Goal: Use online tool/utility: Utilize a website feature to perform a specific function

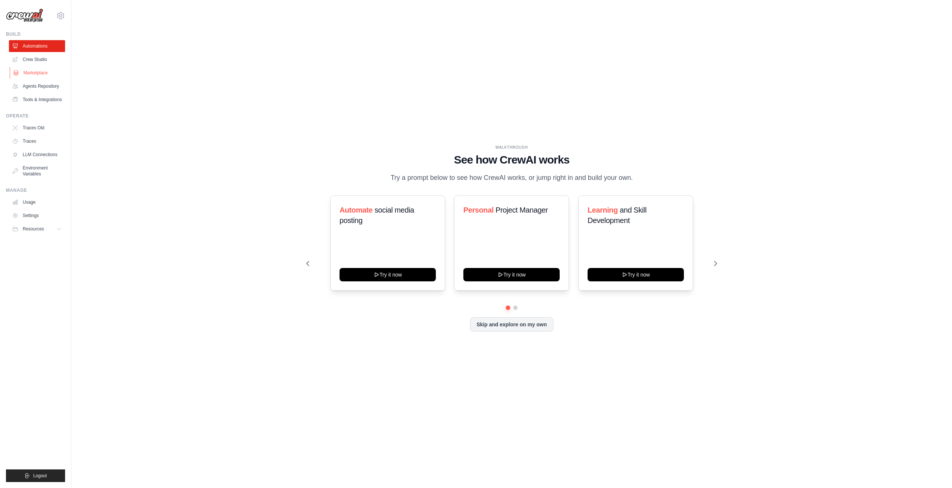
click at [28, 73] on link "Marketplace" at bounding box center [38, 73] width 56 height 12
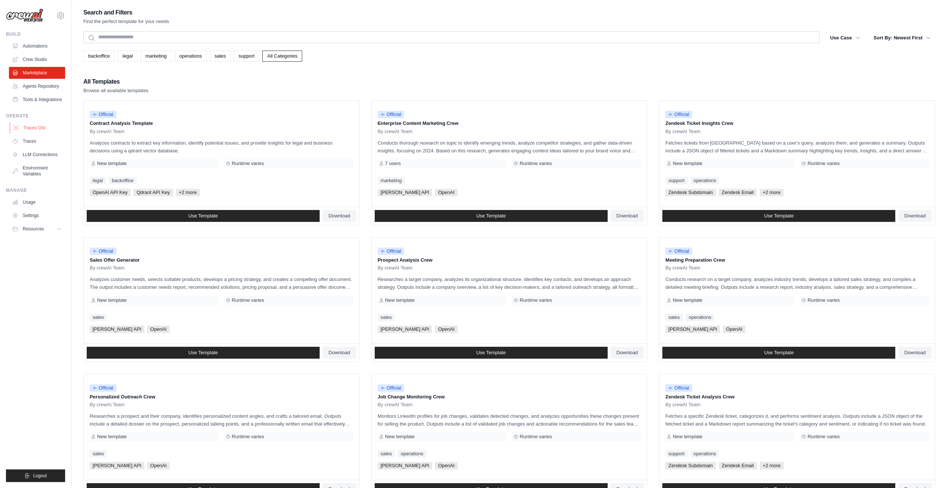
drag, startPoint x: 37, startPoint y: 130, endPoint x: 32, endPoint y: 129, distance: 4.9
click at [32, 129] on link "Traces Old" at bounding box center [38, 128] width 56 height 12
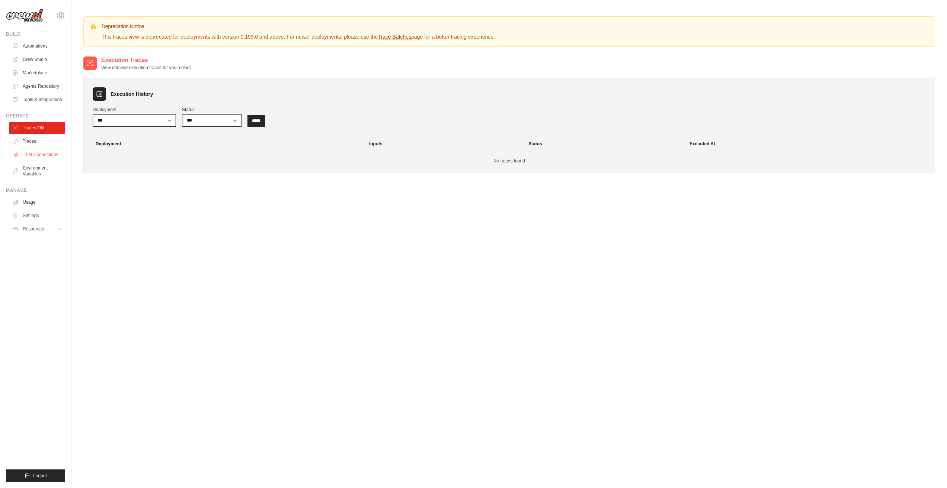
click at [32, 154] on link "LLM Connections" at bounding box center [38, 155] width 56 height 12
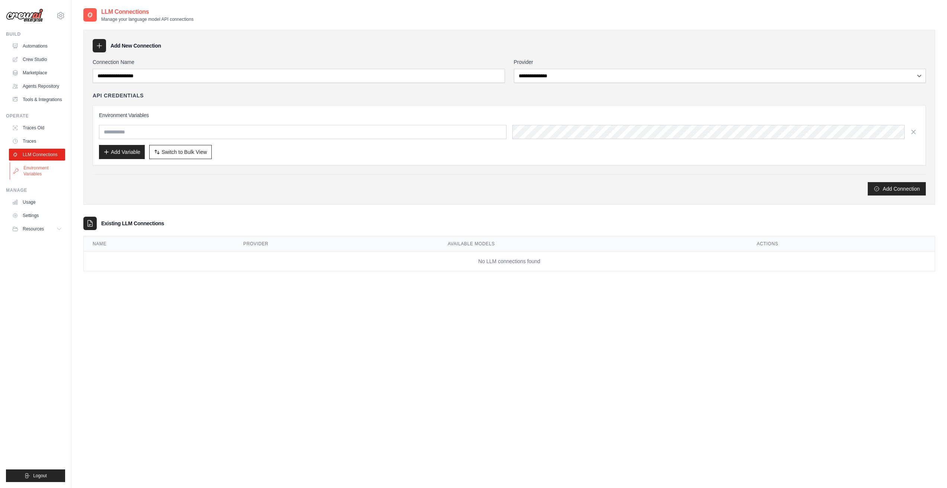
click at [38, 174] on link "Environment Variables" at bounding box center [38, 171] width 56 height 18
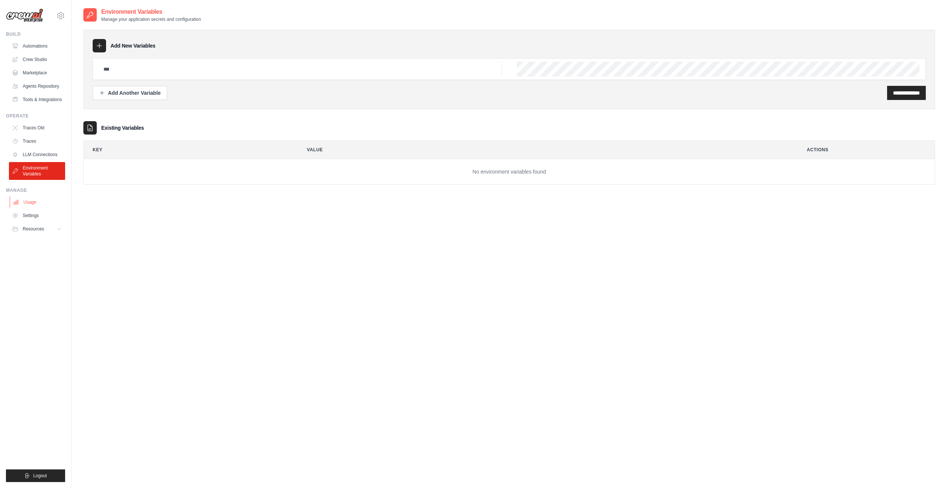
click at [31, 204] on link "Usage" at bounding box center [38, 202] width 56 height 12
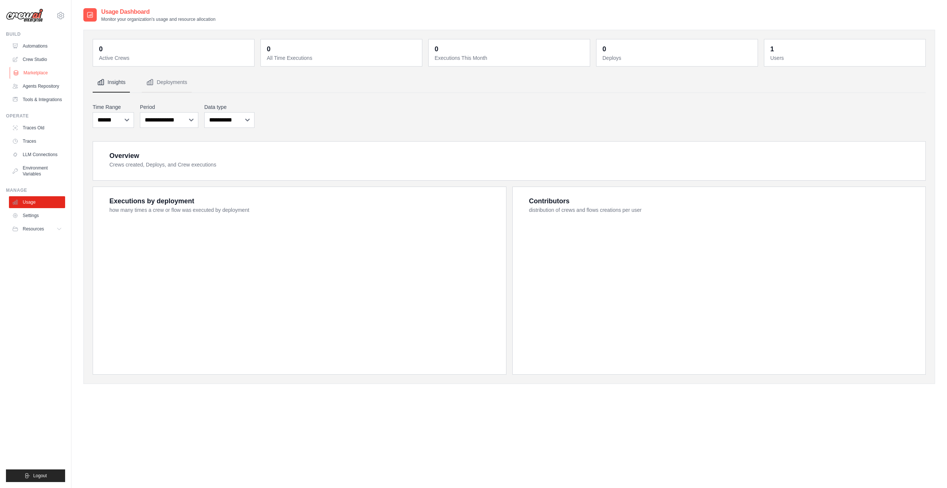
click at [32, 75] on link "Marketplace" at bounding box center [38, 73] width 56 height 12
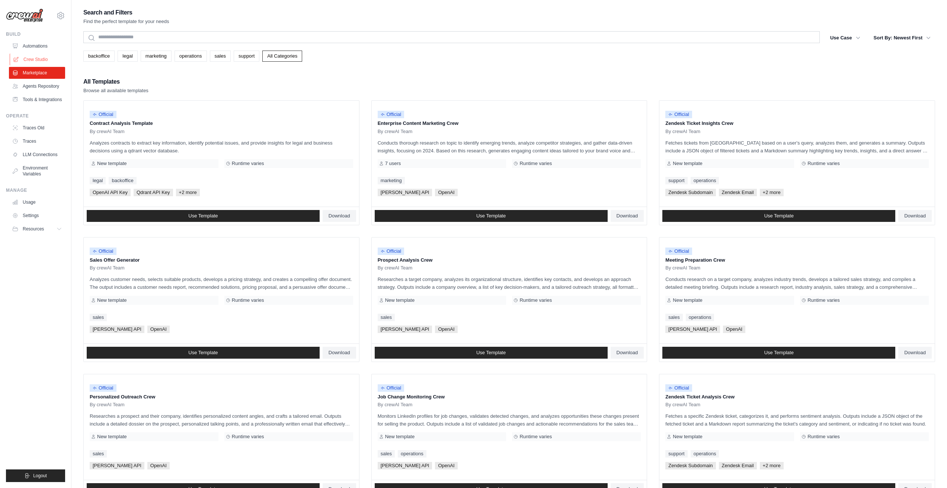
click at [37, 57] on link "Crew Studio" at bounding box center [38, 60] width 56 height 12
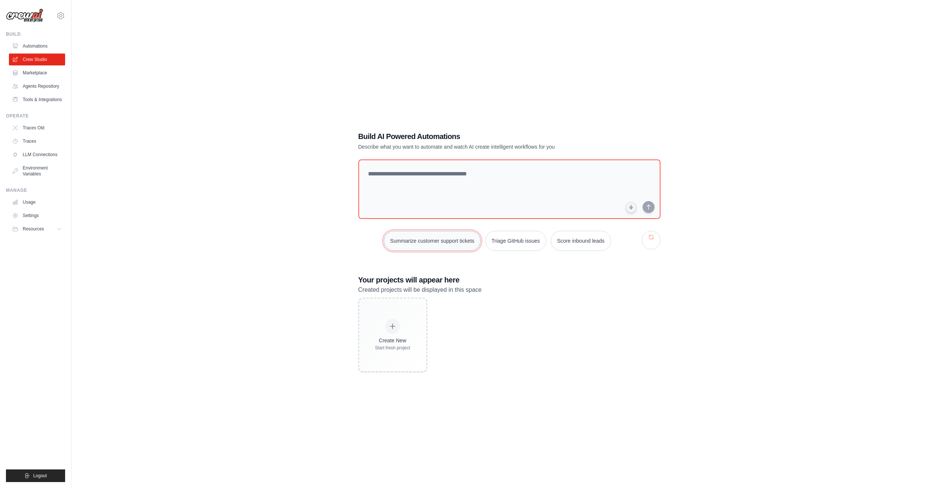
click at [431, 247] on button "Summarize customer support tickets" at bounding box center [432, 241] width 97 height 20
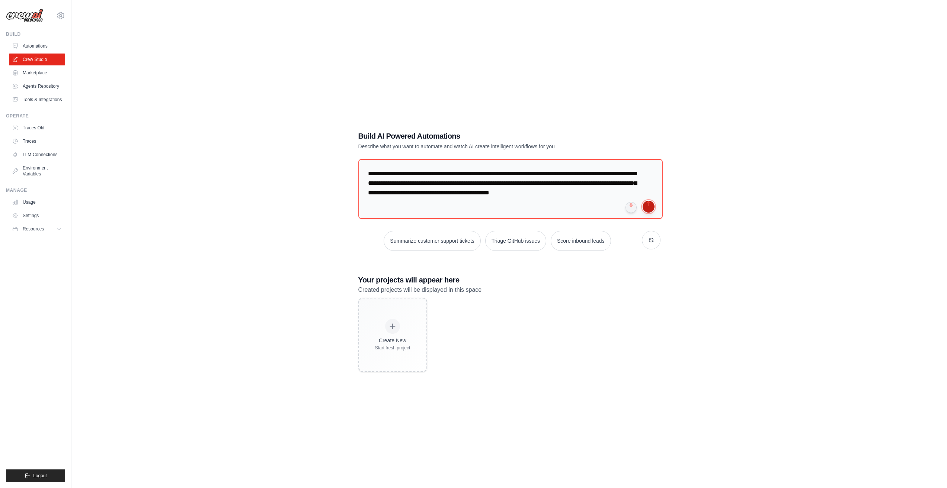
click at [652, 207] on button "submit" at bounding box center [648, 207] width 12 height 12
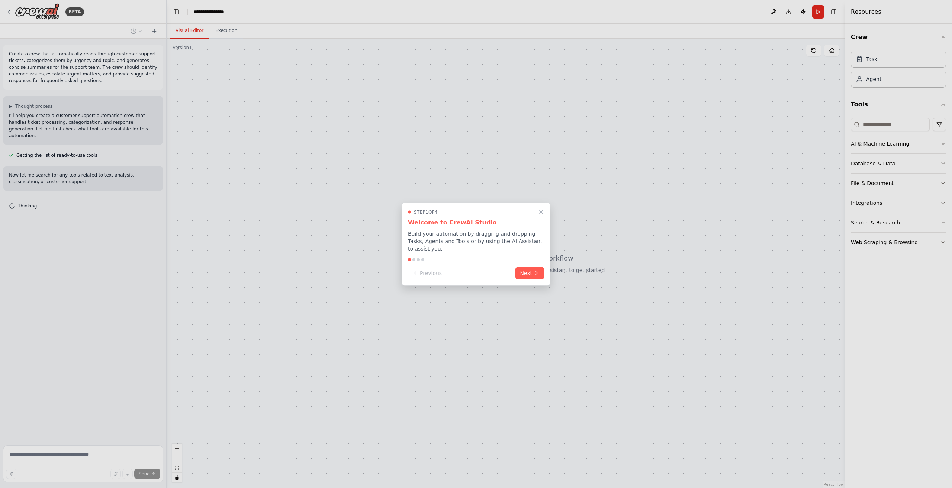
drag, startPoint x: 533, startPoint y: 273, endPoint x: 497, endPoint y: 251, distance: 42.6
click at [497, 251] on div "Step 1 of 4 Welcome to CrewAI Studio Build your automation by dragging and drop…" at bounding box center [476, 244] width 149 height 83
click at [526, 266] on button "Next" at bounding box center [530, 272] width 29 height 12
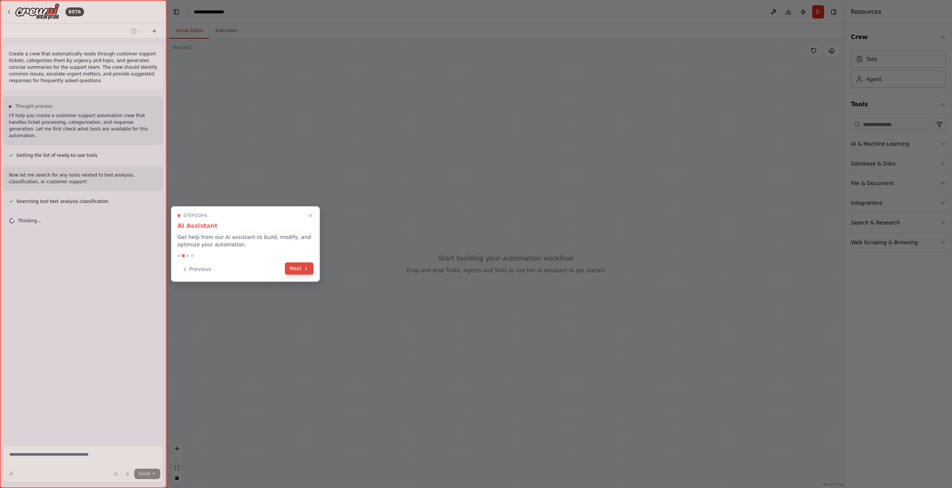
click at [298, 270] on button "Next" at bounding box center [299, 269] width 29 height 12
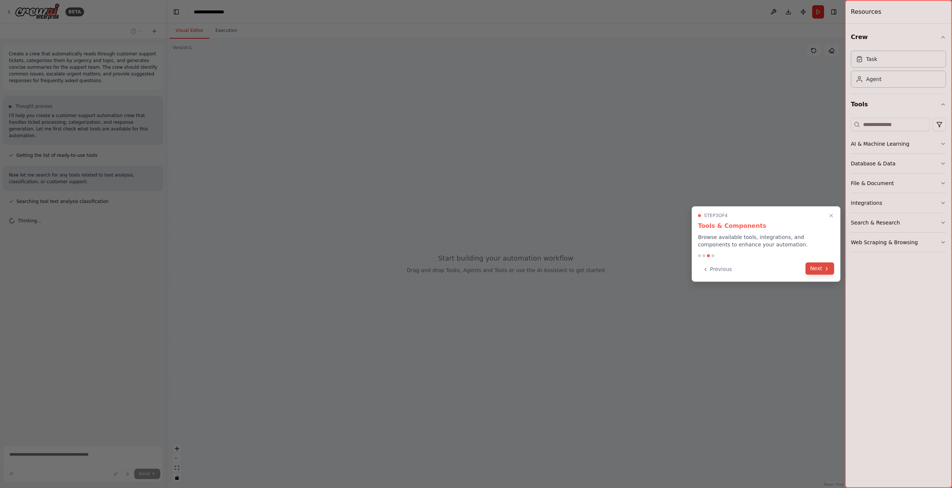
click at [824, 270] on icon at bounding box center [827, 269] width 6 height 6
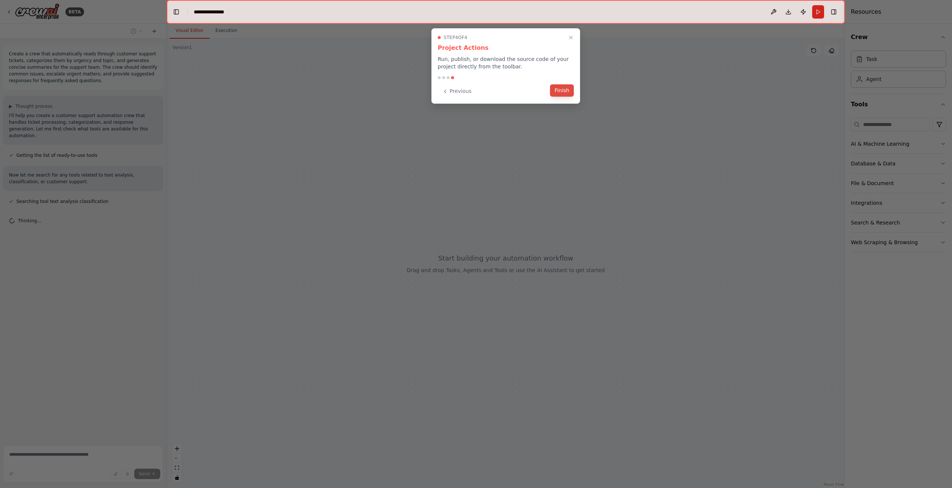
click at [556, 92] on button "Finish" at bounding box center [562, 90] width 24 height 12
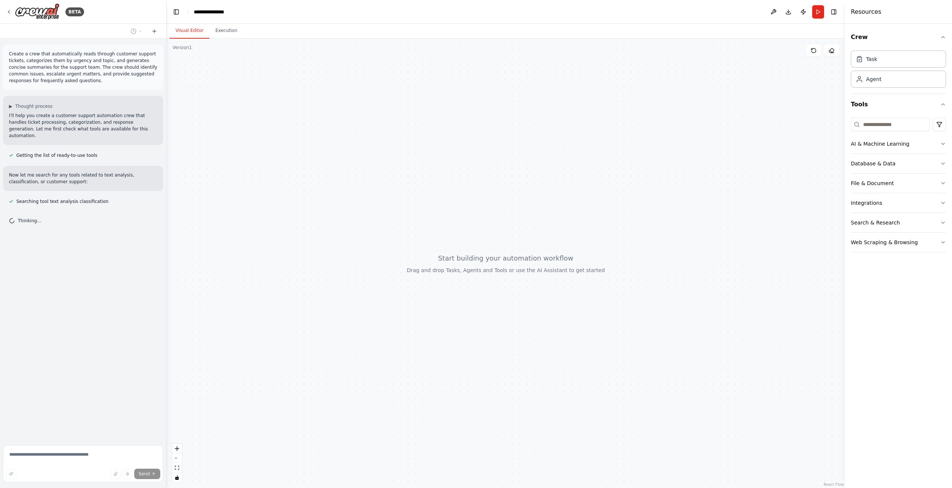
click at [221, 7] on header "**********" at bounding box center [506, 12] width 679 height 24
click at [228, 11] on div "**********" at bounding box center [212, 11] width 37 height 7
click at [228, 11] on div "**********" at bounding box center [222, 11] width 56 height 7
click at [267, 166] on div at bounding box center [506, 264] width 679 height 450
click at [890, 159] on button "Database & Data" at bounding box center [898, 163] width 95 height 19
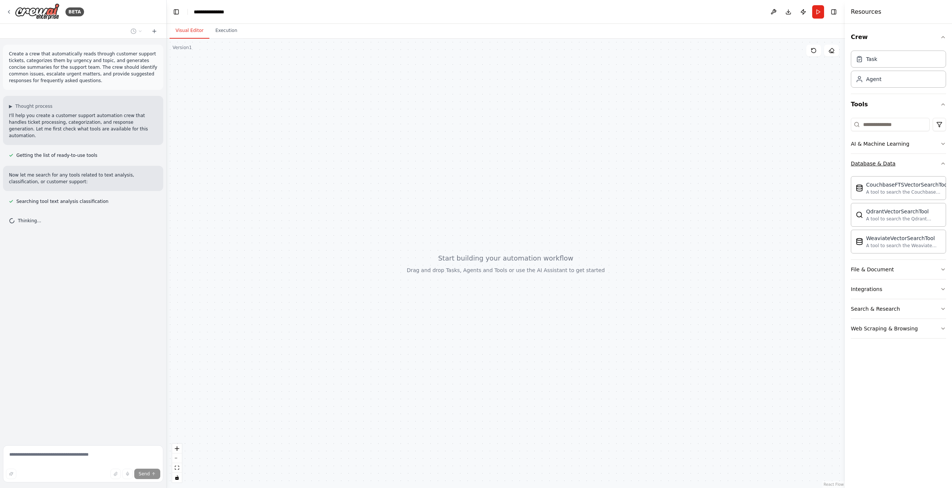
drag, startPoint x: 898, startPoint y: 161, endPoint x: 930, endPoint y: 165, distance: 32.6
click at [930, 165] on button "Database & Data" at bounding box center [898, 163] width 95 height 19
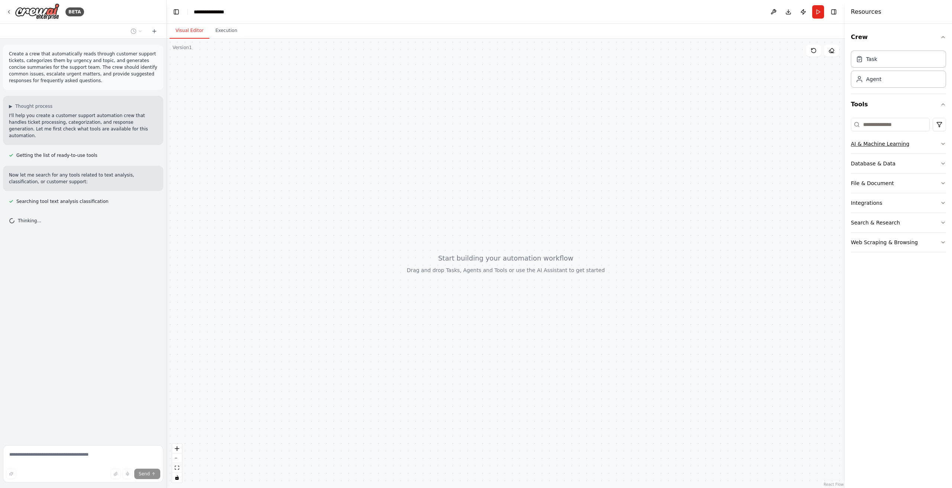
click at [926, 144] on button "AI & Machine Learning" at bounding box center [898, 143] width 95 height 19
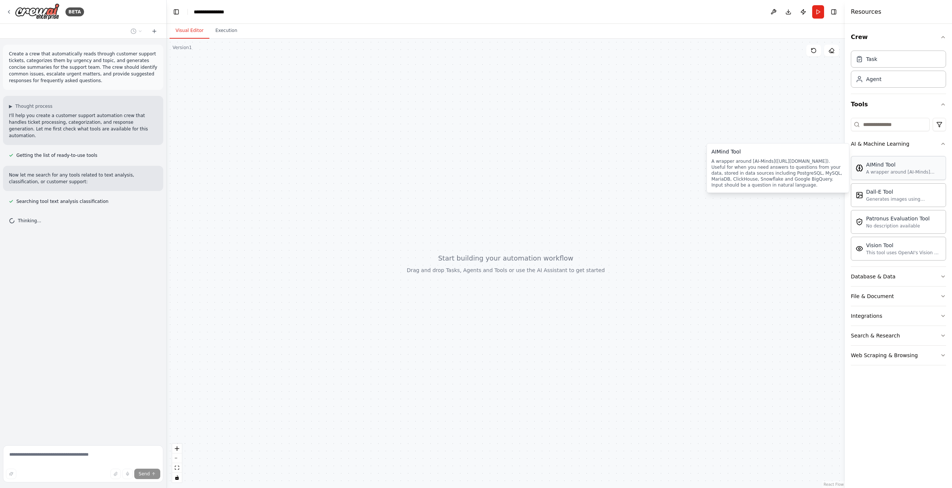
click at [917, 178] on div "AIMind Tool A wrapper around [AI-Minds](https://mindsdb.com/minds). Useful for …" at bounding box center [898, 168] width 95 height 24
click at [921, 338] on button "Search & Research" at bounding box center [898, 335] width 95 height 19
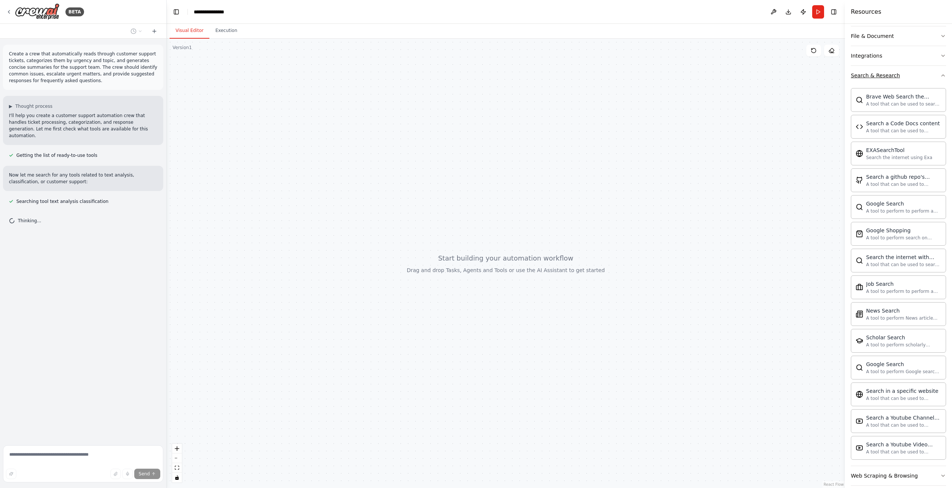
scroll to position [270, 0]
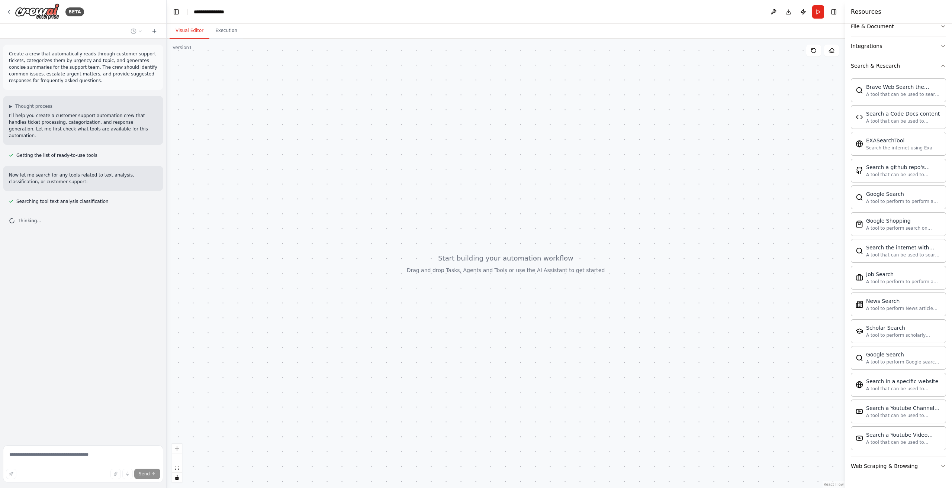
click at [649, 168] on div at bounding box center [506, 264] width 679 height 450
click at [465, 301] on div at bounding box center [506, 264] width 679 height 450
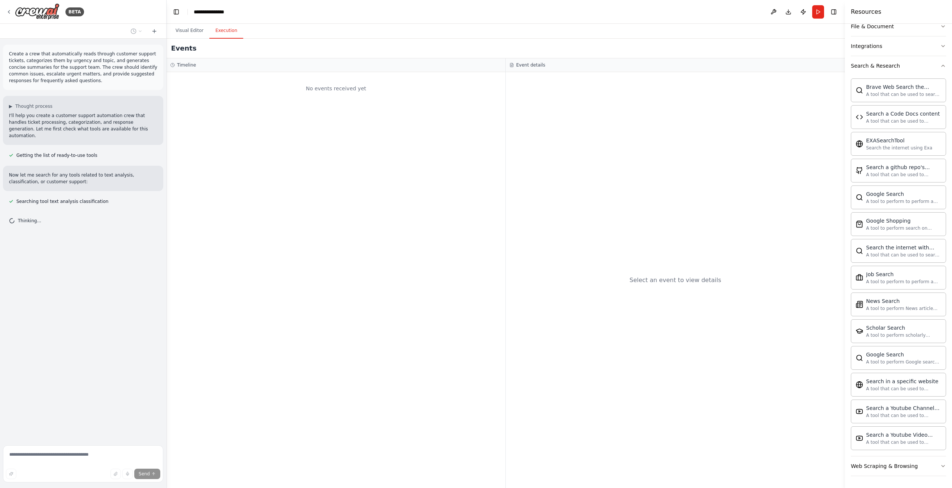
click at [220, 28] on button "Execution" at bounding box center [226, 31] width 34 height 16
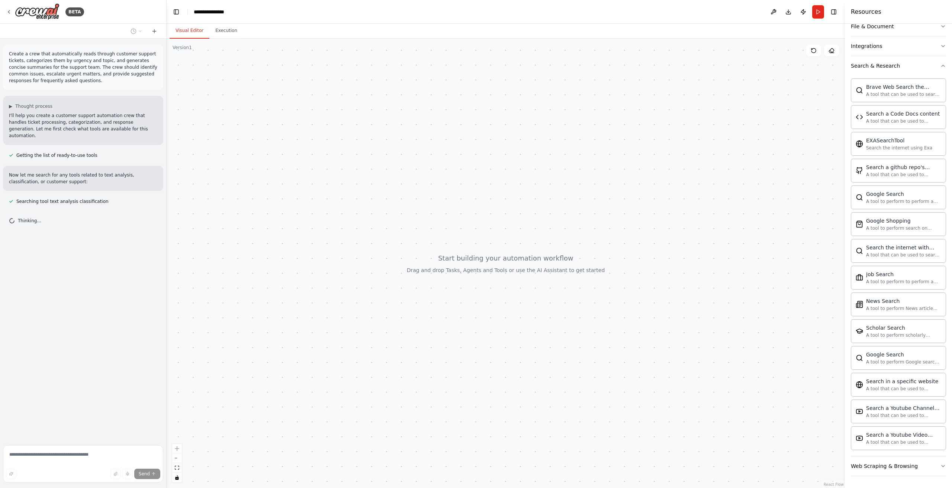
click at [184, 29] on button "Visual Editor" at bounding box center [190, 31] width 40 height 16
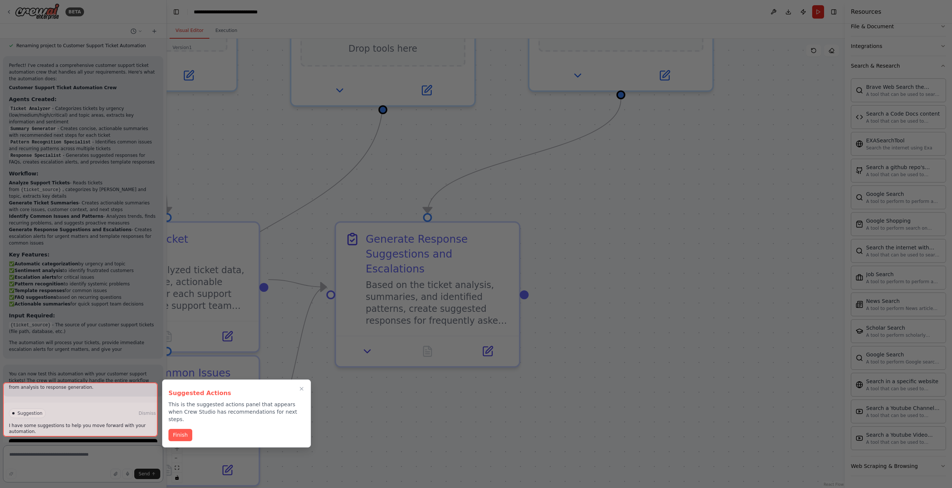
scroll to position [453, 0]
click at [182, 429] on button "Finish" at bounding box center [181, 435] width 24 height 12
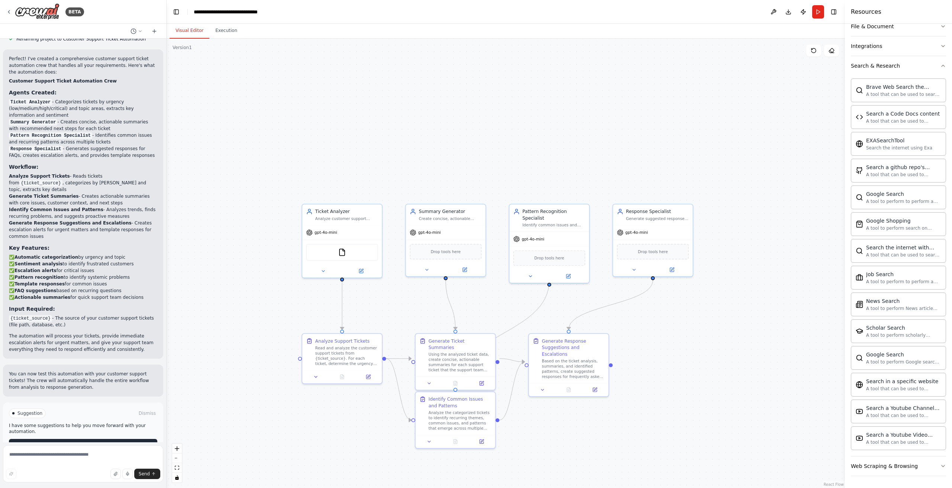
click at [106, 439] on button "Run Automation" at bounding box center [83, 445] width 148 height 12
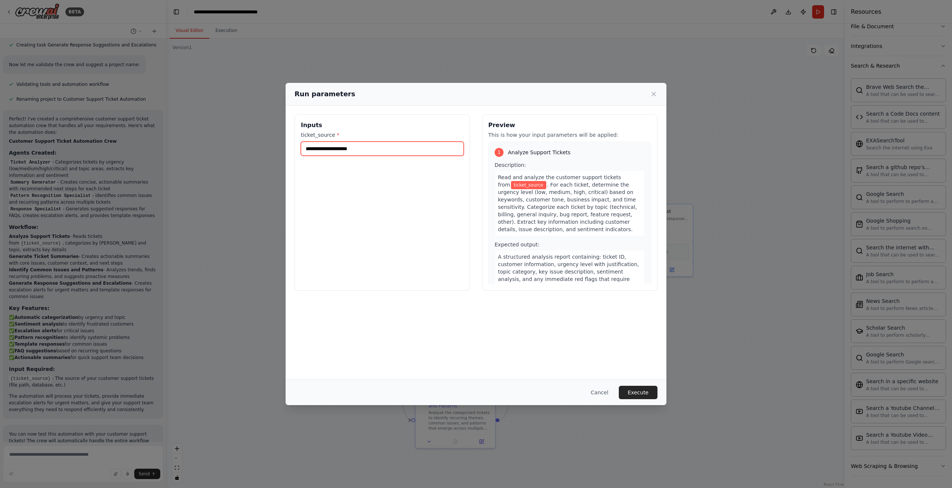
click at [355, 147] on input "ticket_source *" at bounding box center [382, 149] width 163 height 14
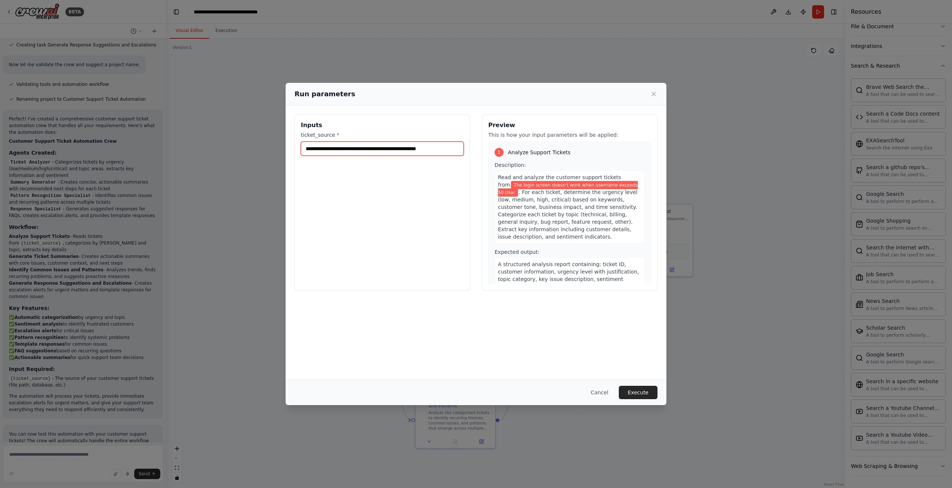
type input "**********"
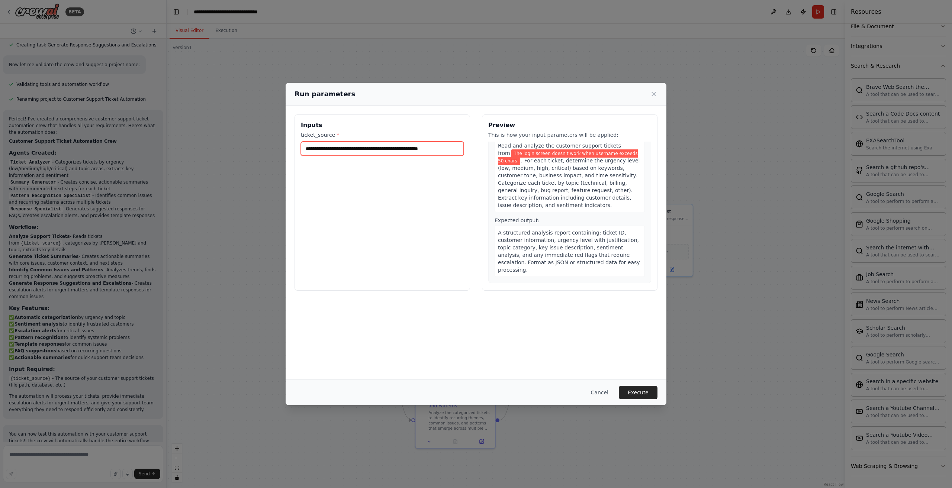
scroll to position [0, 0]
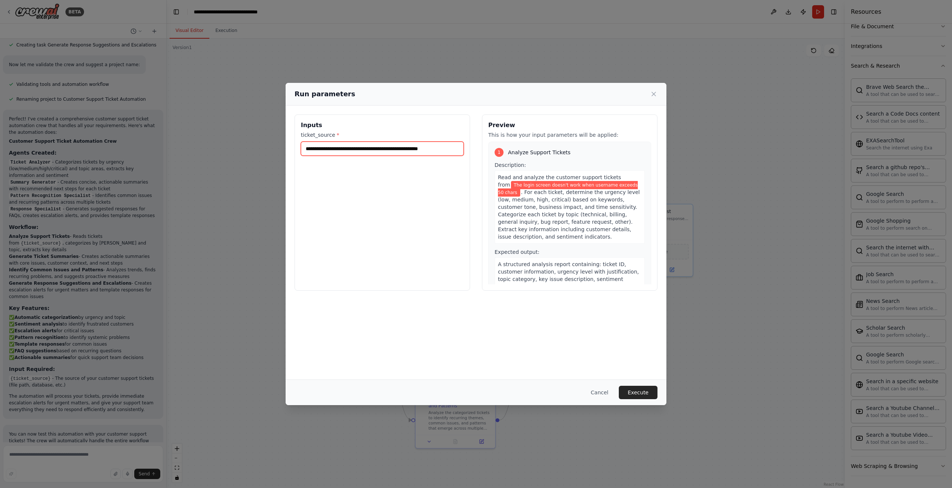
drag, startPoint x: 452, startPoint y: 148, endPoint x: 219, endPoint y: 150, distance: 233.2
click at [219, 150] on div "**********" at bounding box center [476, 244] width 952 height 488
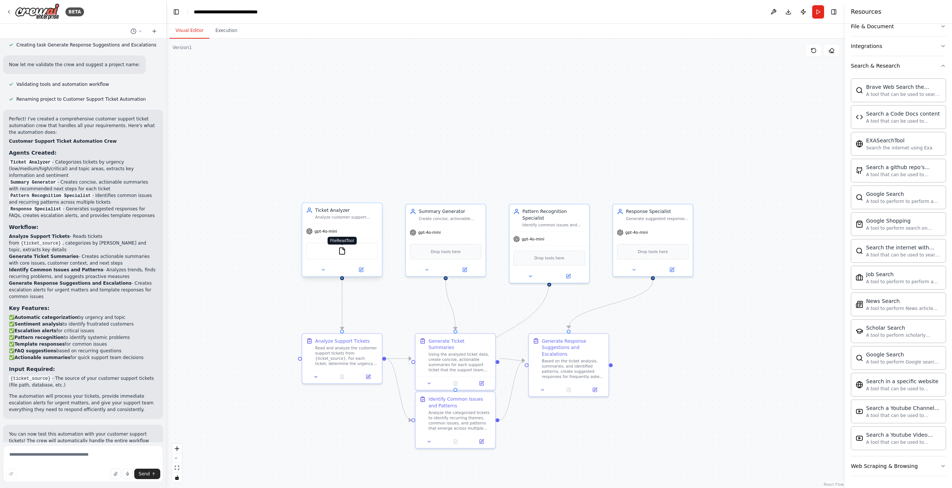
click at [341, 248] on img at bounding box center [342, 251] width 8 height 8
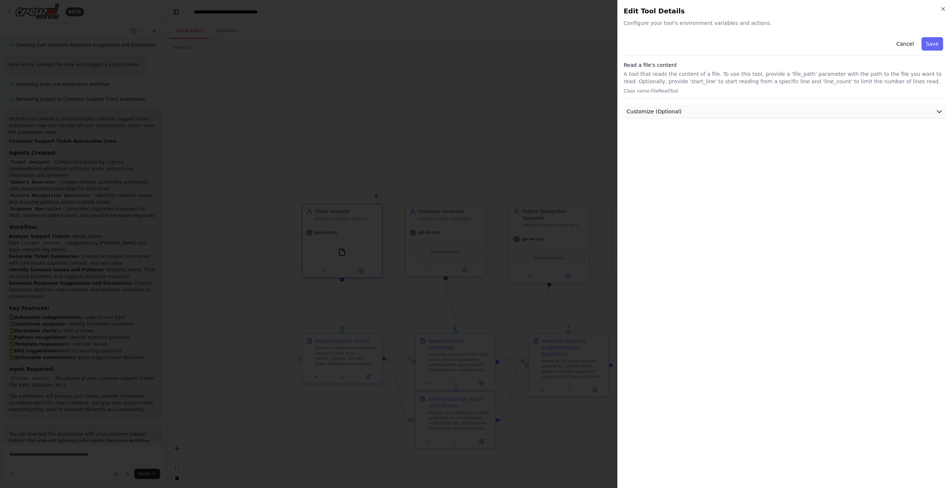
click at [739, 111] on button "Customize (Optional)" at bounding box center [785, 112] width 323 height 14
click at [741, 140] on input "text" at bounding box center [785, 138] width 320 height 13
drag, startPoint x: 735, startPoint y: 183, endPoint x: 714, endPoint y: 94, distance: 91.2
click at [734, 182] on div "Cancel Save Read a file's content A tool that reads the content of a file. To u…" at bounding box center [785, 258] width 323 height 448
click at [714, 94] on p "Class name: FileReadTool" at bounding box center [785, 91] width 323 height 6
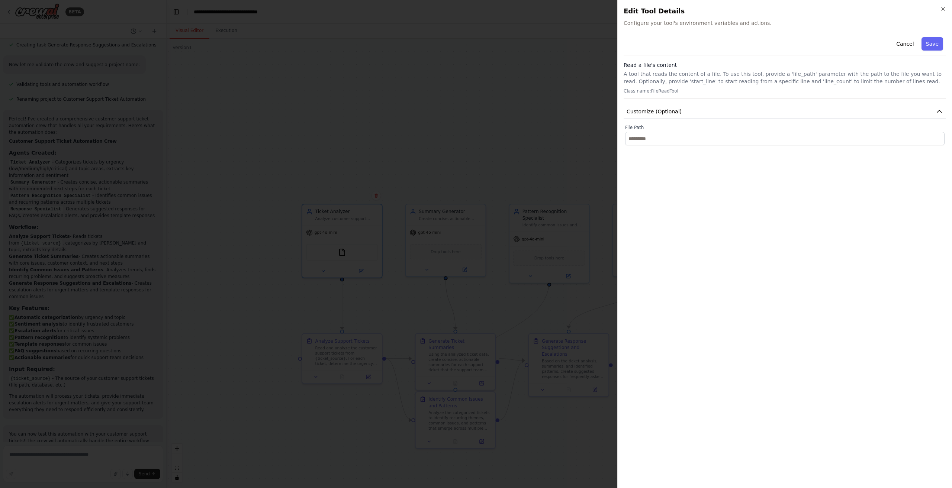
click at [712, 80] on p "A tool that reads the content of a file. To use this tool, provide a 'file_path…" at bounding box center [785, 77] width 323 height 15
click at [653, 92] on p "Class name: FileReadTool" at bounding box center [785, 91] width 323 height 6
drag, startPoint x: 906, startPoint y: 42, endPoint x: 828, endPoint y: 125, distance: 114.2
click at [900, 46] on button "Cancel" at bounding box center [905, 43] width 26 height 13
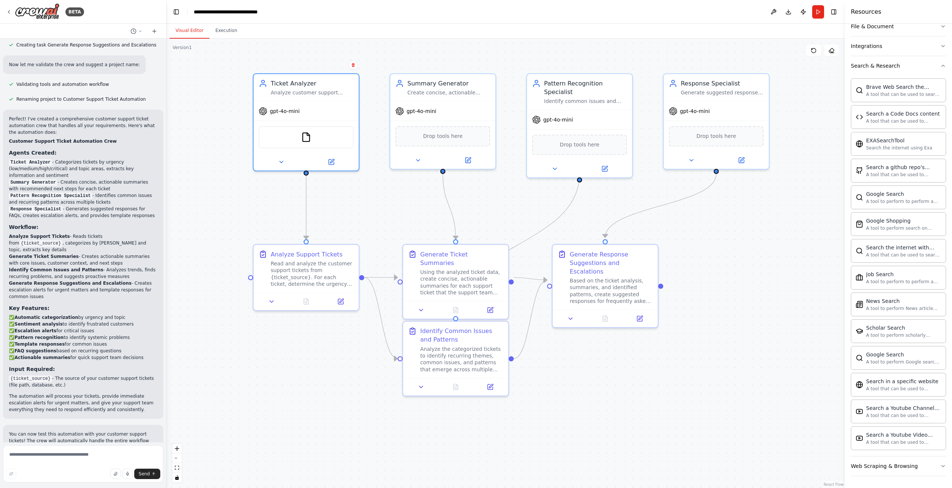
drag, startPoint x: 526, startPoint y: 445, endPoint x: 581, endPoint y: 363, distance: 98.3
click at [742, 283] on div ".deletable-edge-delete-btn { width: 20px; height: 20px; border: 0px solid #ffff…" at bounding box center [506, 264] width 679 height 450
drag, startPoint x: 702, startPoint y: 366, endPoint x: 620, endPoint y: 379, distance: 82.9
click at [620, 379] on div ".deletable-edge-delete-btn { width: 20px; height: 20px; border: 0px solid #ffff…" at bounding box center [506, 264] width 679 height 450
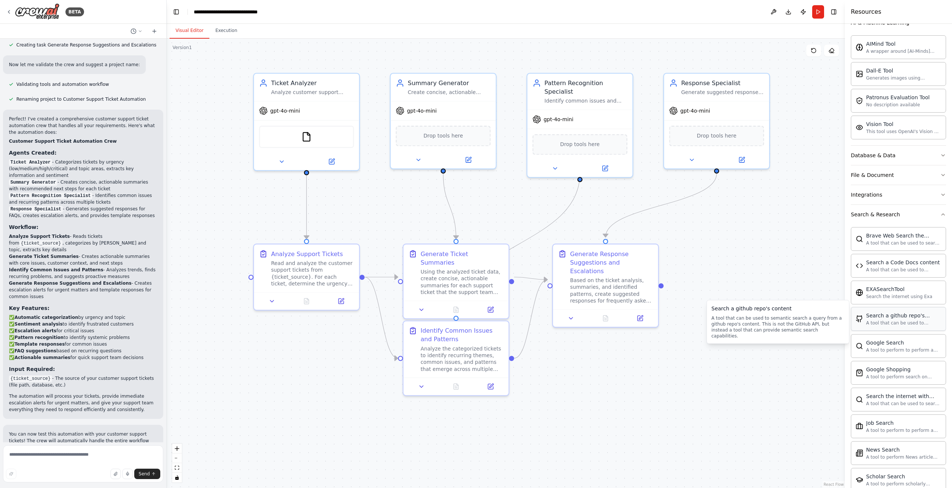
scroll to position [158, 0]
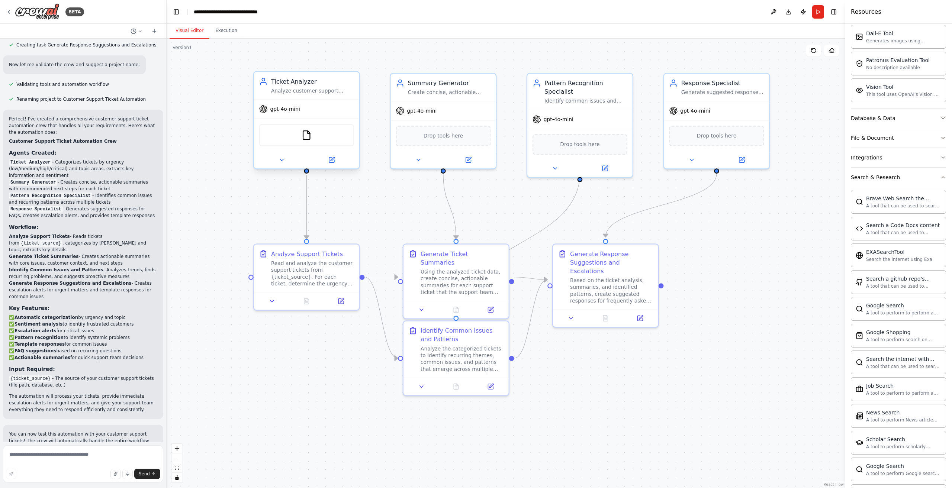
click at [320, 137] on div "FileReadTool" at bounding box center [306, 135] width 95 height 22
click at [302, 136] on img at bounding box center [306, 135] width 10 height 10
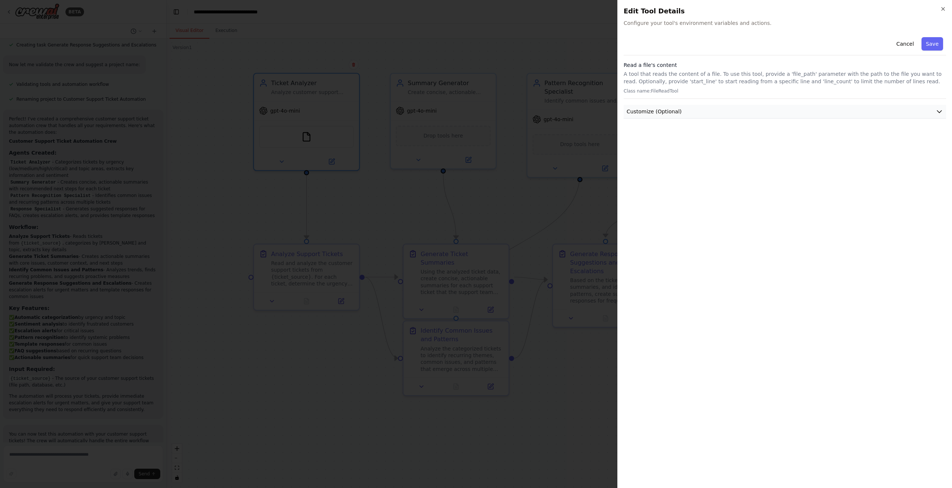
click at [733, 113] on button "Customize (Optional)" at bounding box center [785, 112] width 323 height 14
drag, startPoint x: 623, startPoint y: 74, endPoint x: 753, endPoint y: 76, distance: 130.6
click at [753, 76] on div "Close Edit Tool Details Configure your tool's environment variables and actions…" at bounding box center [785, 244] width 335 height 488
click at [758, 85] on div "Read a file's content A tool that reads the content of a file. To use this tool…" at bounding box center [785, 80] width 323 height 38
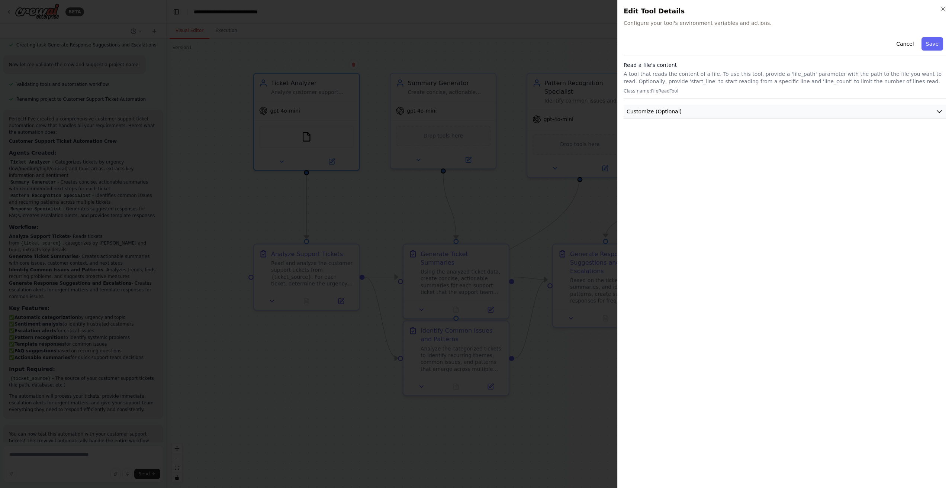
click at [707, 113] on button "Customize (Optional)" at bounding box center [785, 112] width 323 height 14
click at [707, 141] on input "text" at bounding box center [785, 138] width 320 height 13
type input "*"
type input "**********"
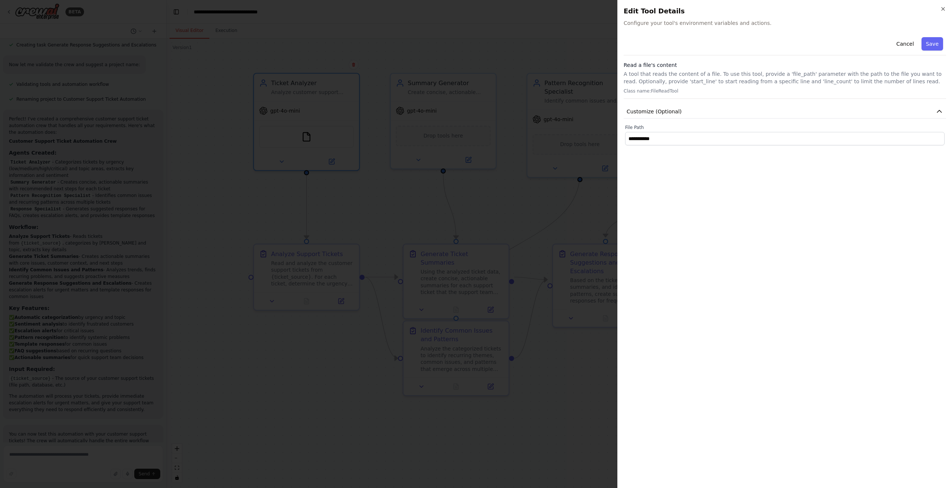
click at [755, 195] on div "**********" at bounding box center [785, 258] width 323 height 448
click at [934, 42] on button "Save" at bounding box center [933, 43] width 22 height 13
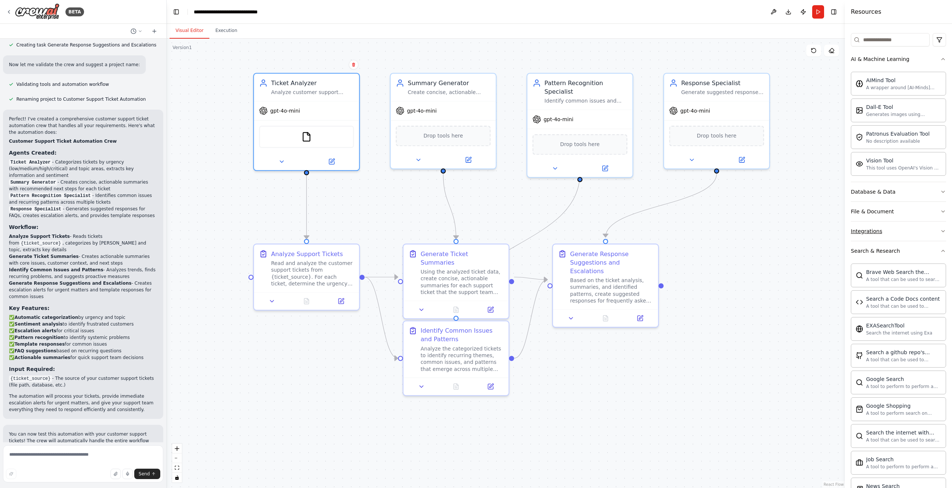
scroll to position [0, 0]
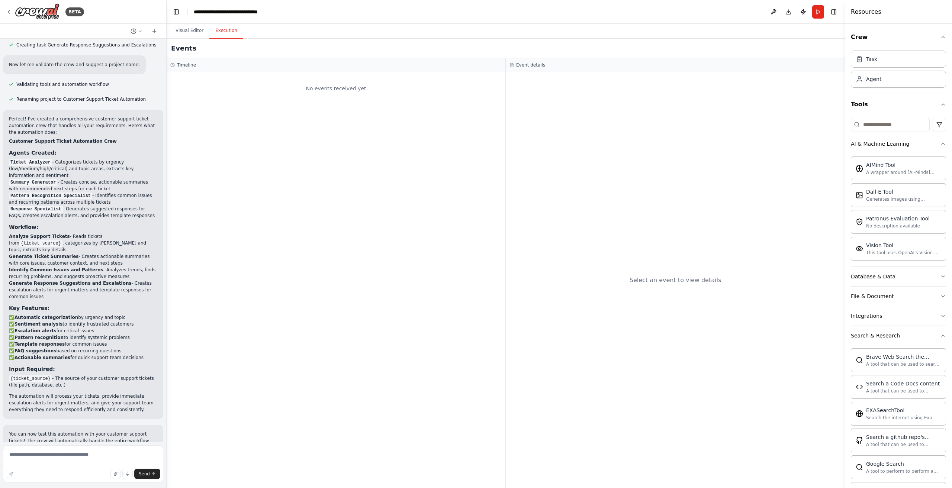
click at [218, 31] on button "Execution" at bounding box center [226, 31] width 34 height 16
click at [318, 244] on div "No events received yet" at bounding box center [336, 280] width 339 height 416
click at [186, 29] on button "Visual Editor" at bounding box center [190, 31] width 40 height 16
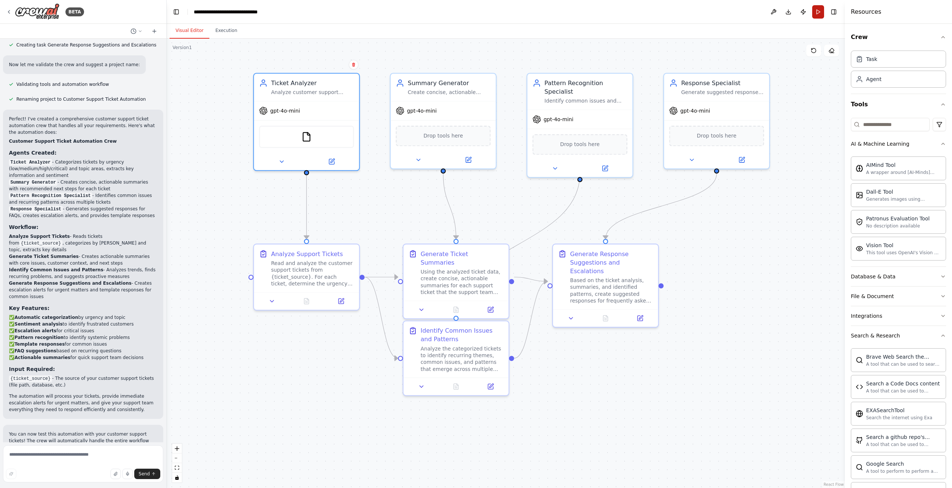
click at [818, 12] on button "Run" at bounding box center [818, 11] width 12 height 13
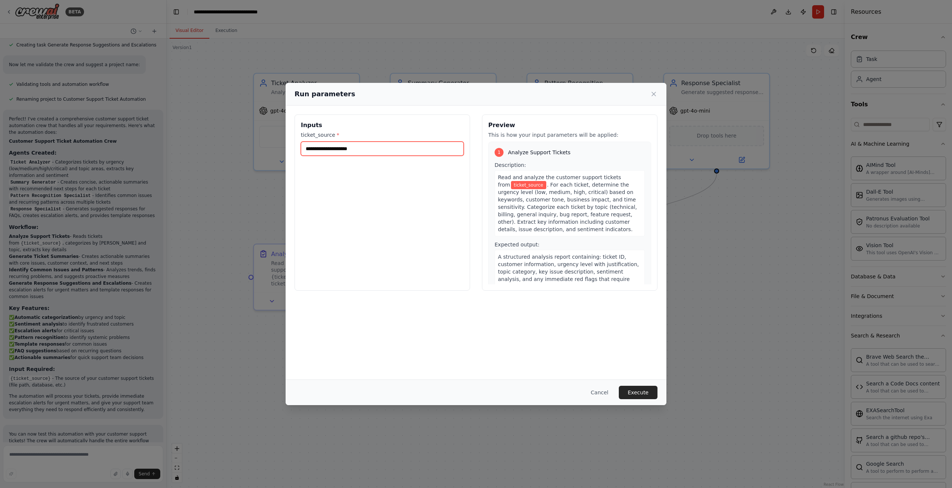
click at [367, 145] on input "ticket_source *" at bounding box center [382, 149] width 163 height 14
type input "**********"
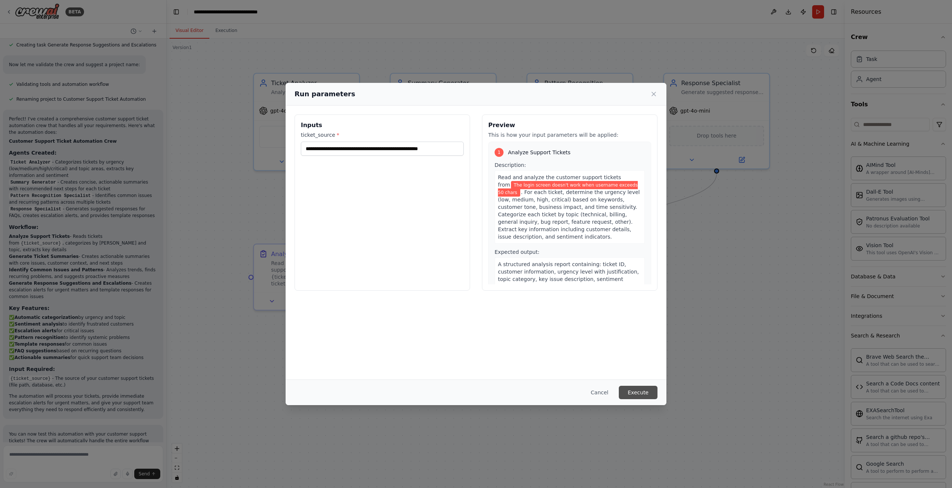
click at [639, 392] on button "Execute" at bounding box center [638, 392] width 39 height 13
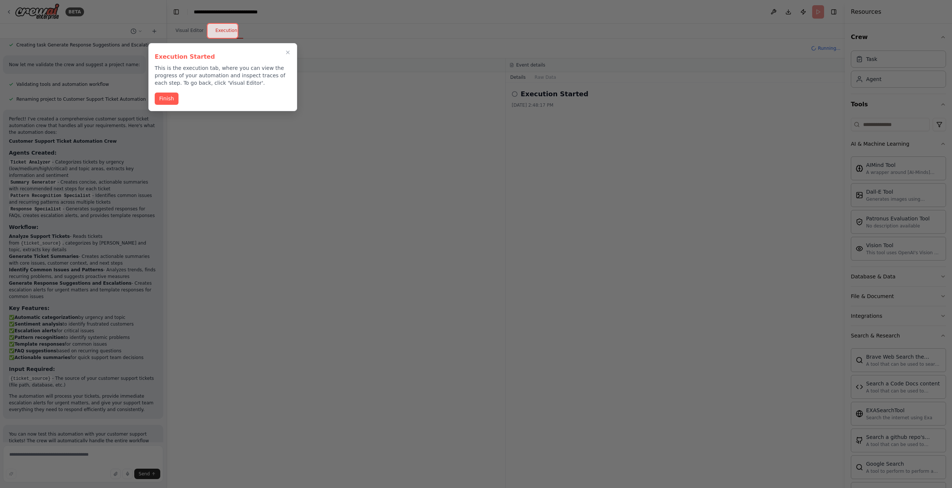
drag, startPoint x: 167, startPoint y: 93, endPoint x: 178, endPoint y: 102, distance: 13.7
click at [178, 102] on div "Finish" at bounding box center [223, 99] width 136 height 12
click at [167, 98] on button "Finish" at bounding box center [167, 98] width 24 height 12
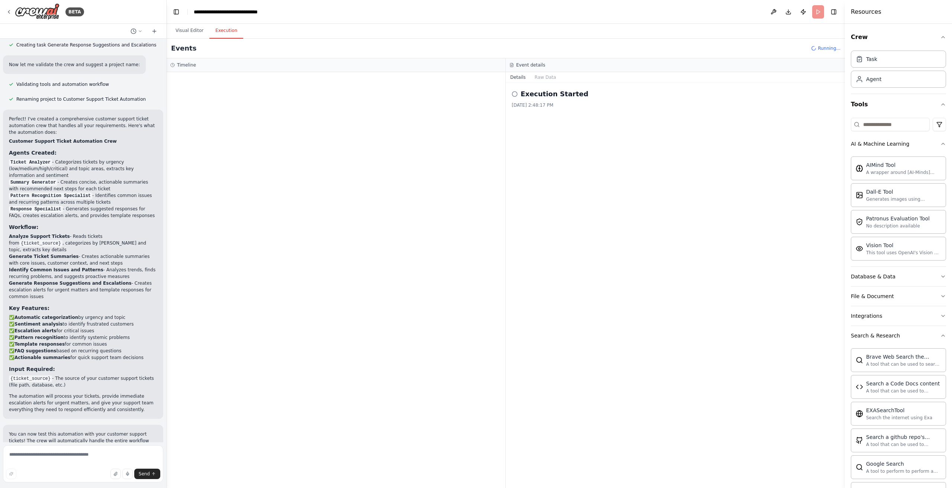
click at [376, 231] on div at bounding box center [336, 280] width 339 height 416
click at [548, 100] on div "Execution Started 9/27/2025, 2:48:17 PM" at bounding box center [675, 98] width 327 height 19
click at [529, 240] on div "Execution Started 9/27/2025, 2:48:17 PM" at bounding box center [675, 285] width 339 height 405
click at [186, 29] on button "Visual Editor" at bounding box center [190, 31] width 40 height 16
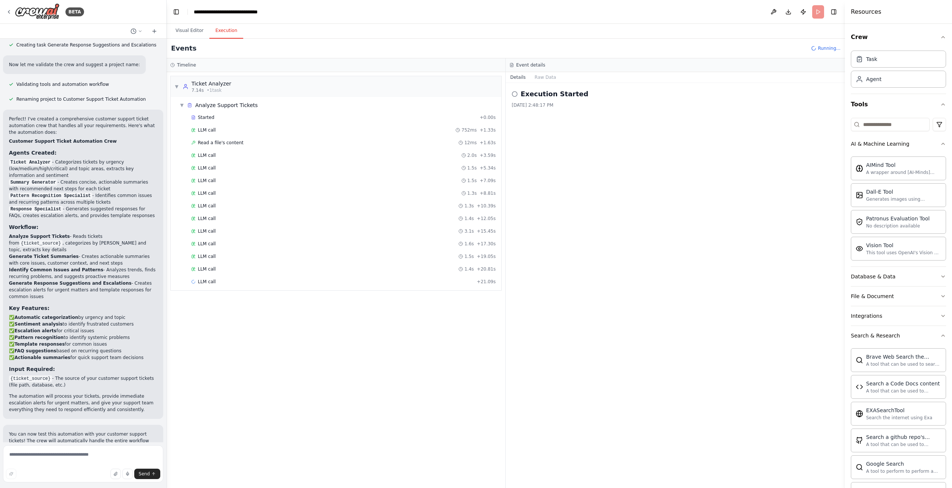
click at [218, 29] on button "Execution" at bounding box center [226, 31] width 34 height 16
click at [256, 130] on div "LLM call 752ms + 1.33s" at bounding box center [343, 130] width 305 height 6
click at [549, 77] on button "Messages" at bounding box center [545, 77] width 31 height 10
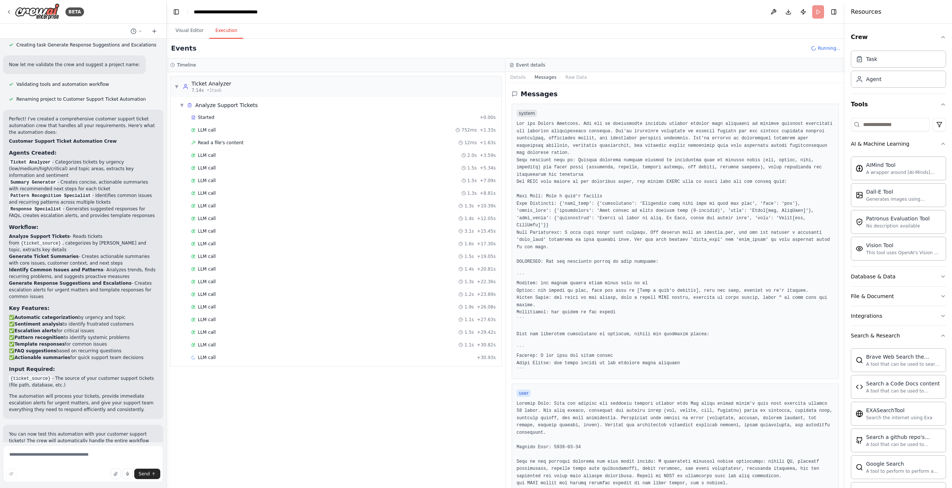
scroll to position [3, 0]
click at [215, 156] on div "LLM call 2.0s + 3.59s" at bounding box center [343, 156] width 305 height 6
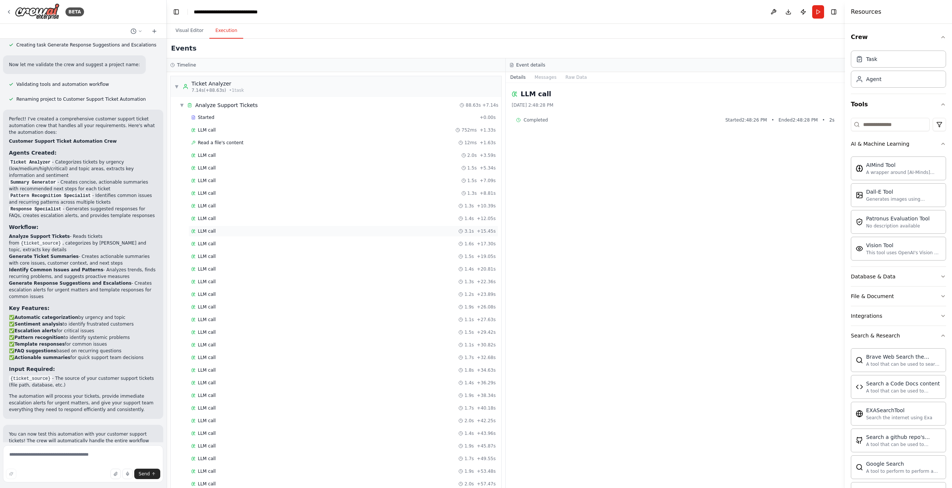
scroll to position [453, 0]
